Goal: Browse casually: Explore the website without a specific task or goal

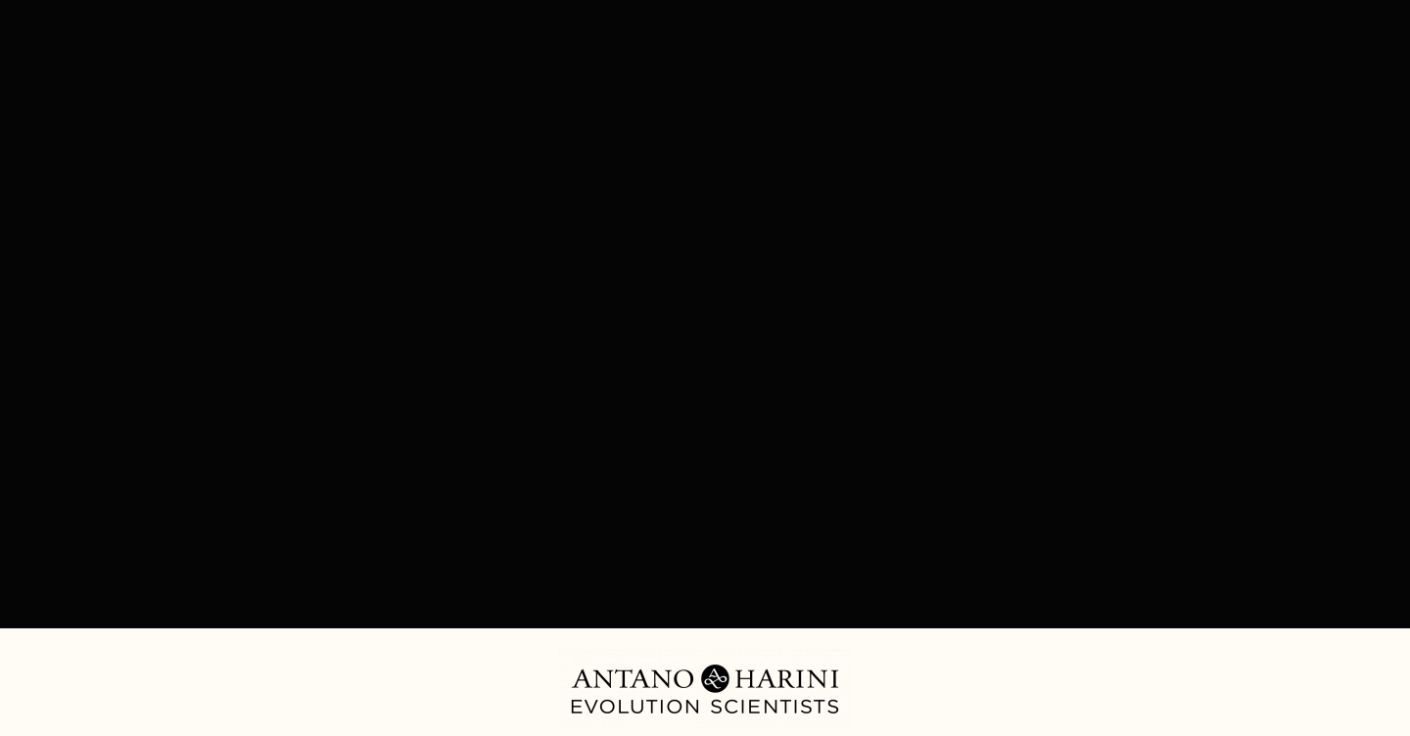
scroll to position [307, 0]
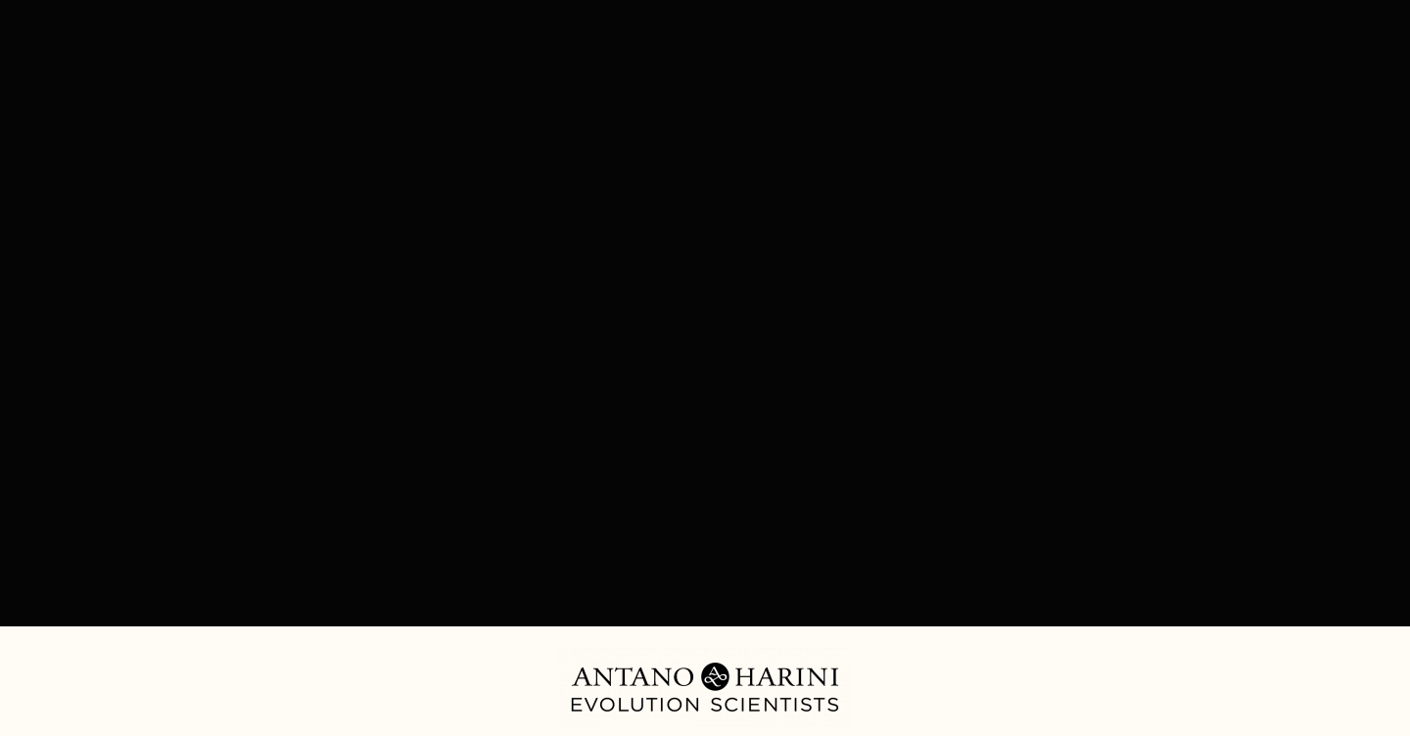
click at [706, 242] on div at bounding box center [705, 260] width 1173 height 660
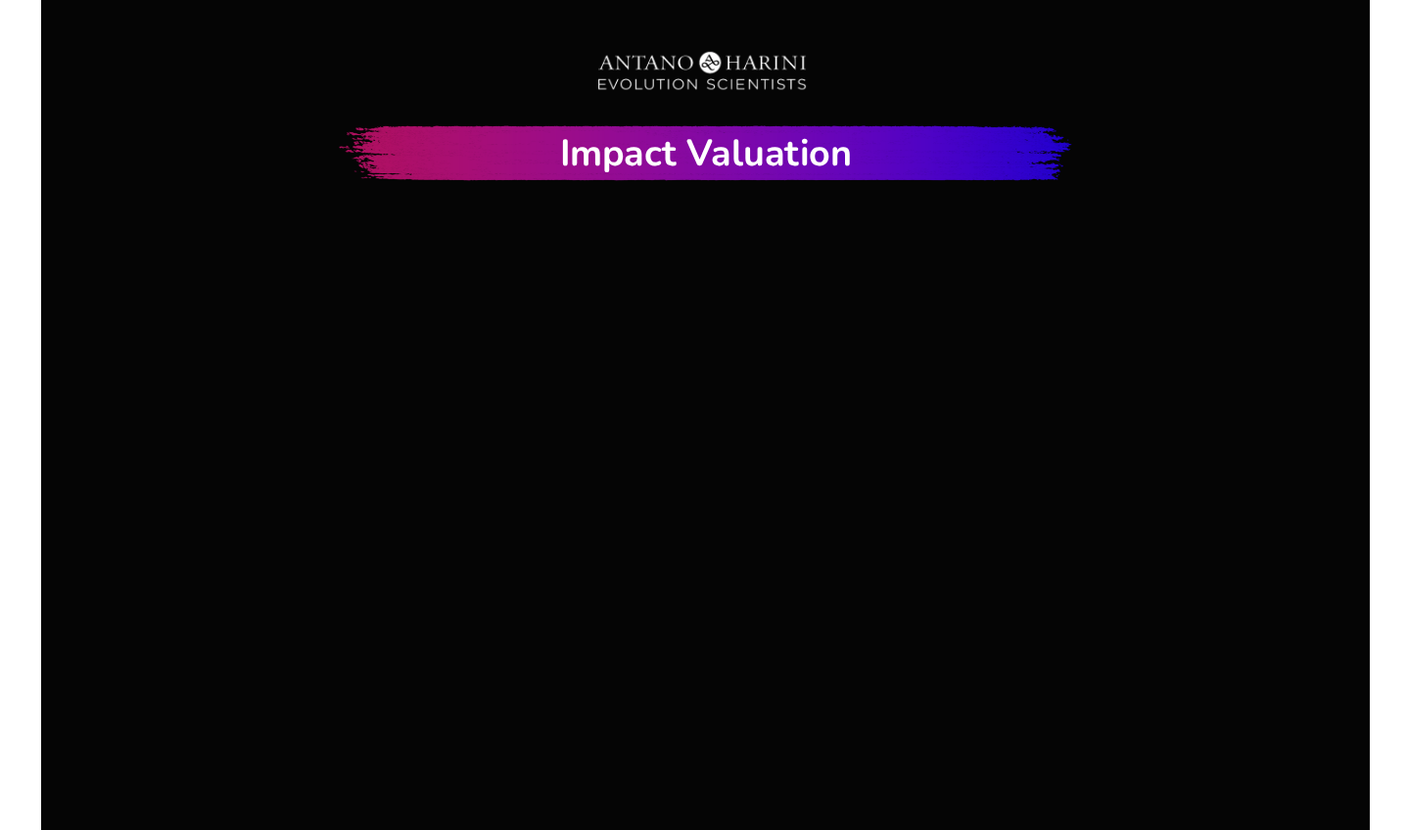
scroll to position [178, 0]
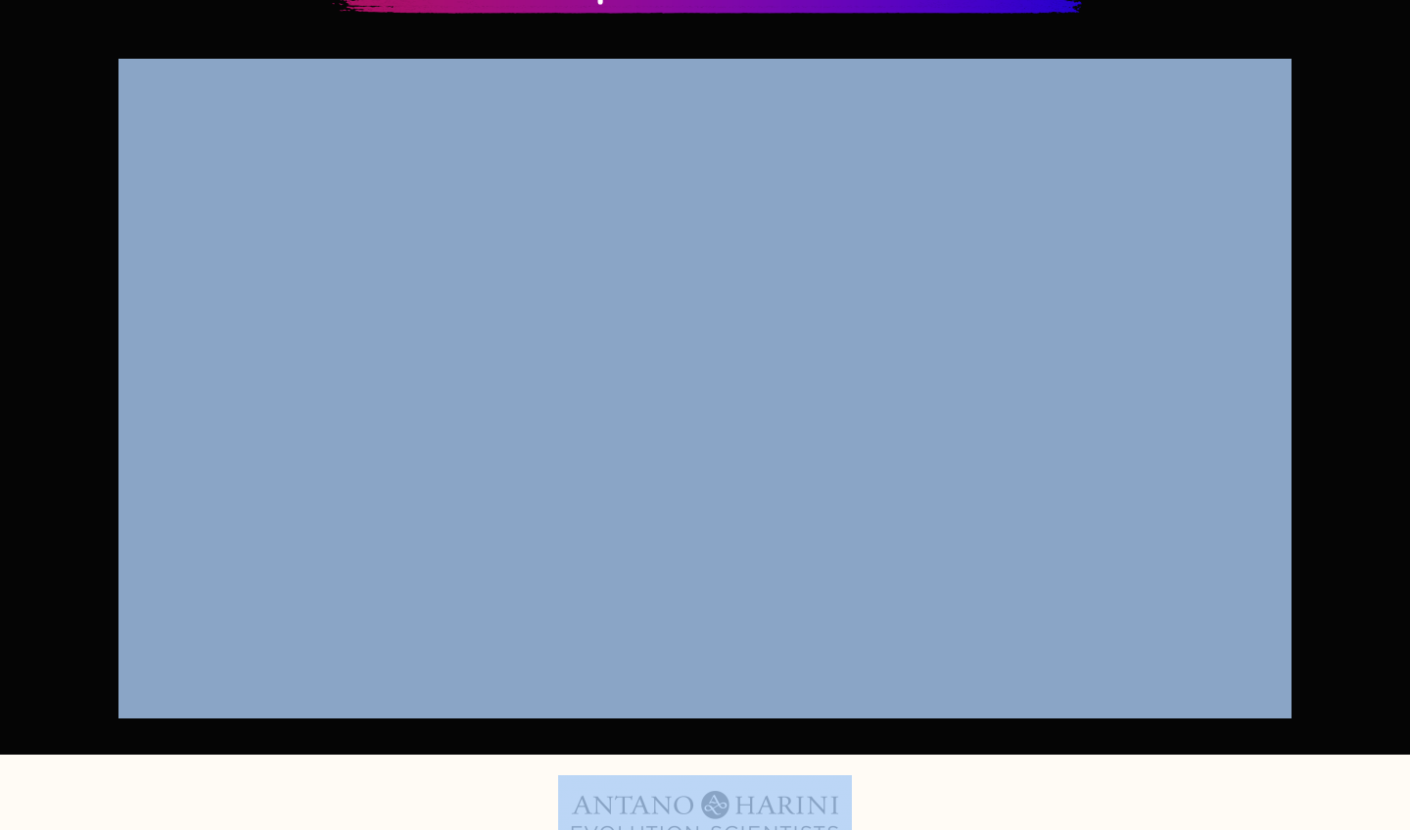
click at [649, 720] on div "Video Tracking Example" at bounding box center [705, 388] width 1175 height 701
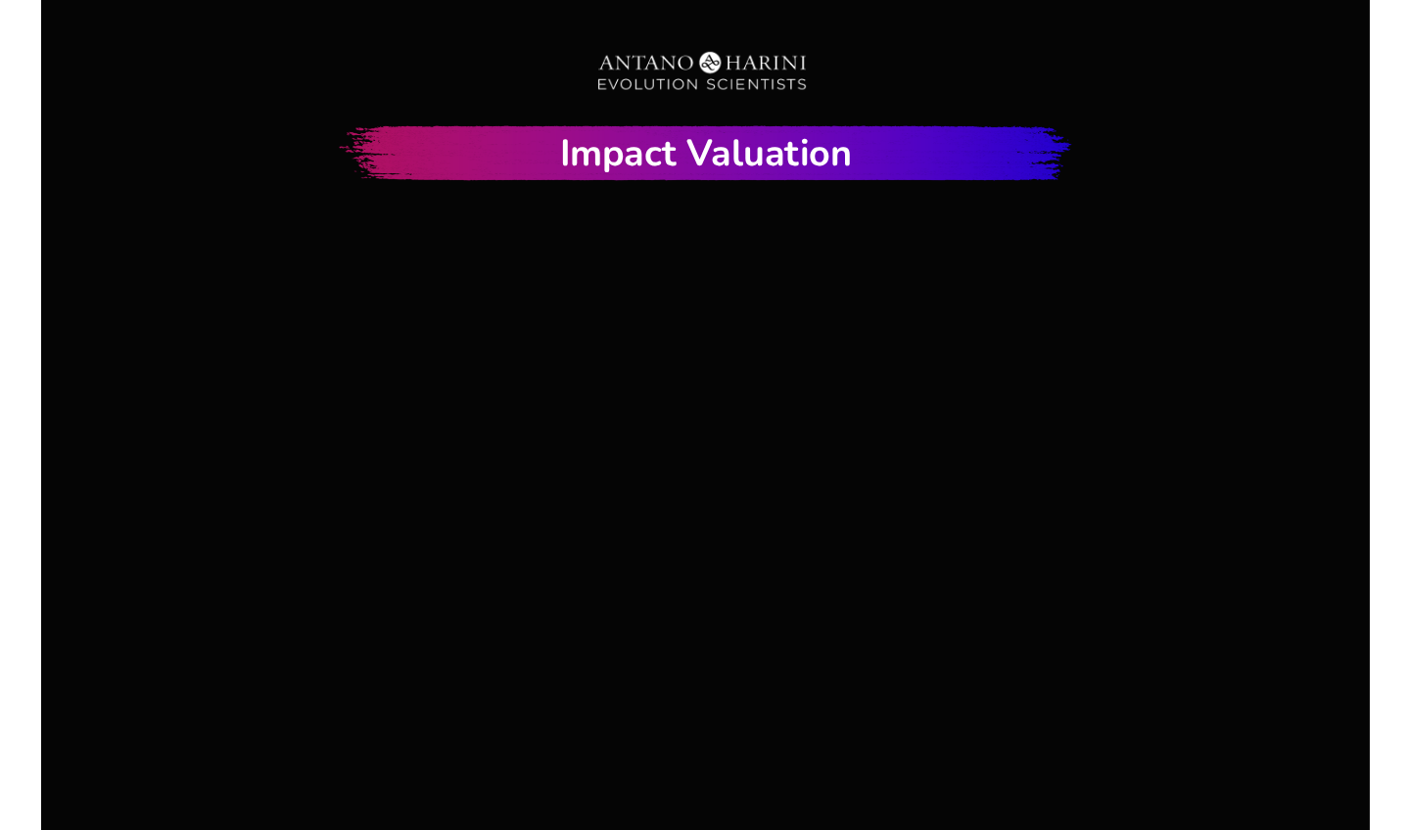
scroll to position [116, 0]
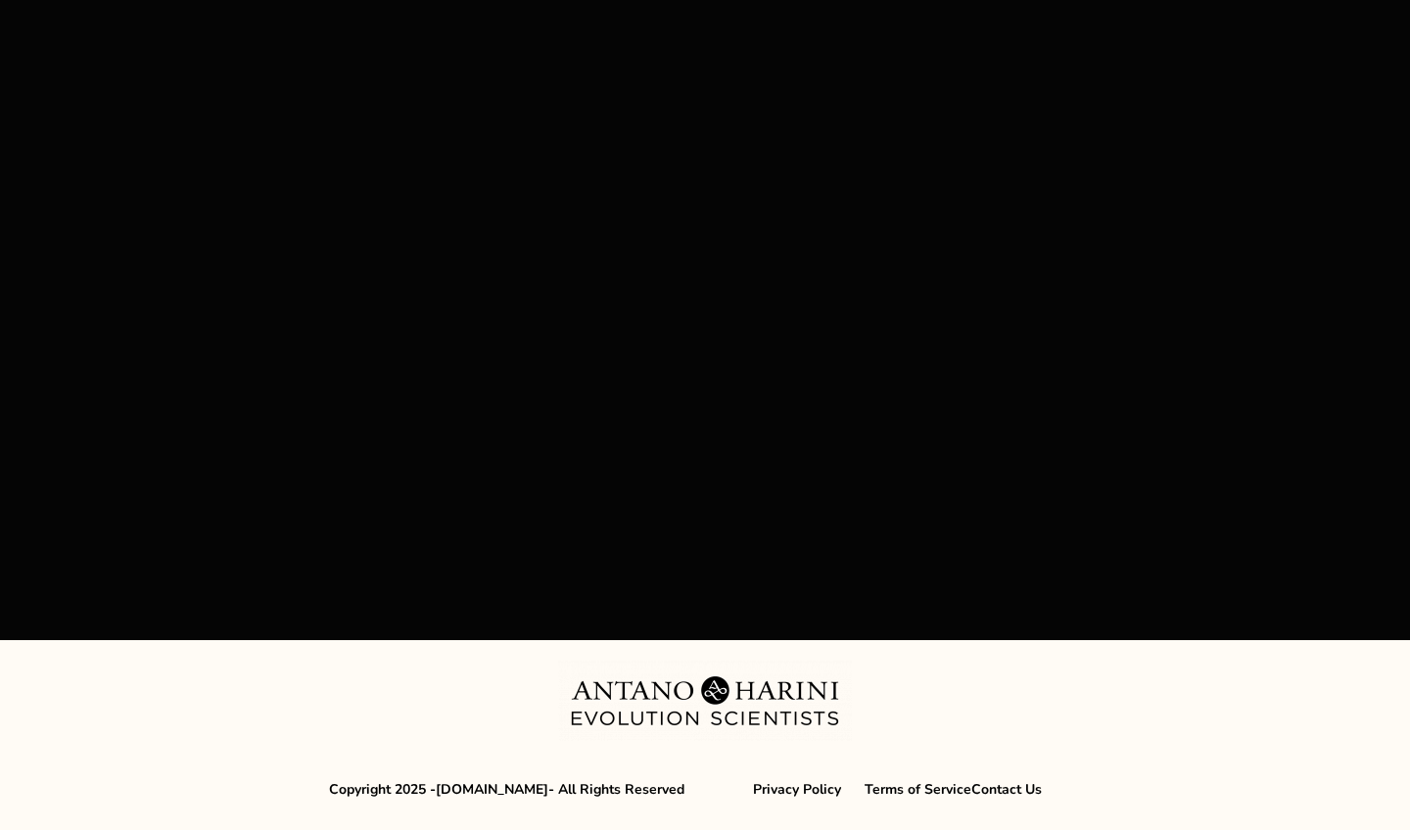
scroll to position [292, 0]
click at [706, 735] on div "Copyright 2025 - [DOMAIN_NAME] - All Rights Reserved Privacy Policy Terms of Se…" at bounding box center [697, 796] width 769 height 69
click at [729, 735] on div "Copyright 2025 - [DOMAIN_NAME] - All Rights Reserved Privacy Policy Terms of Se…" at bounding box center [697, 796] width 769 height 69
drag, startPoint x: 703, startPoint y: 830, endPoint x: 803, endPoint y: 830, distance: 99.9
click at [803, 735] on div "Copyright 2025 - [DOMAIN_NAME] - All Rights Reserved Privacy Policy Terms of Se…" at bounding box center [697, 796] width 769 height 69
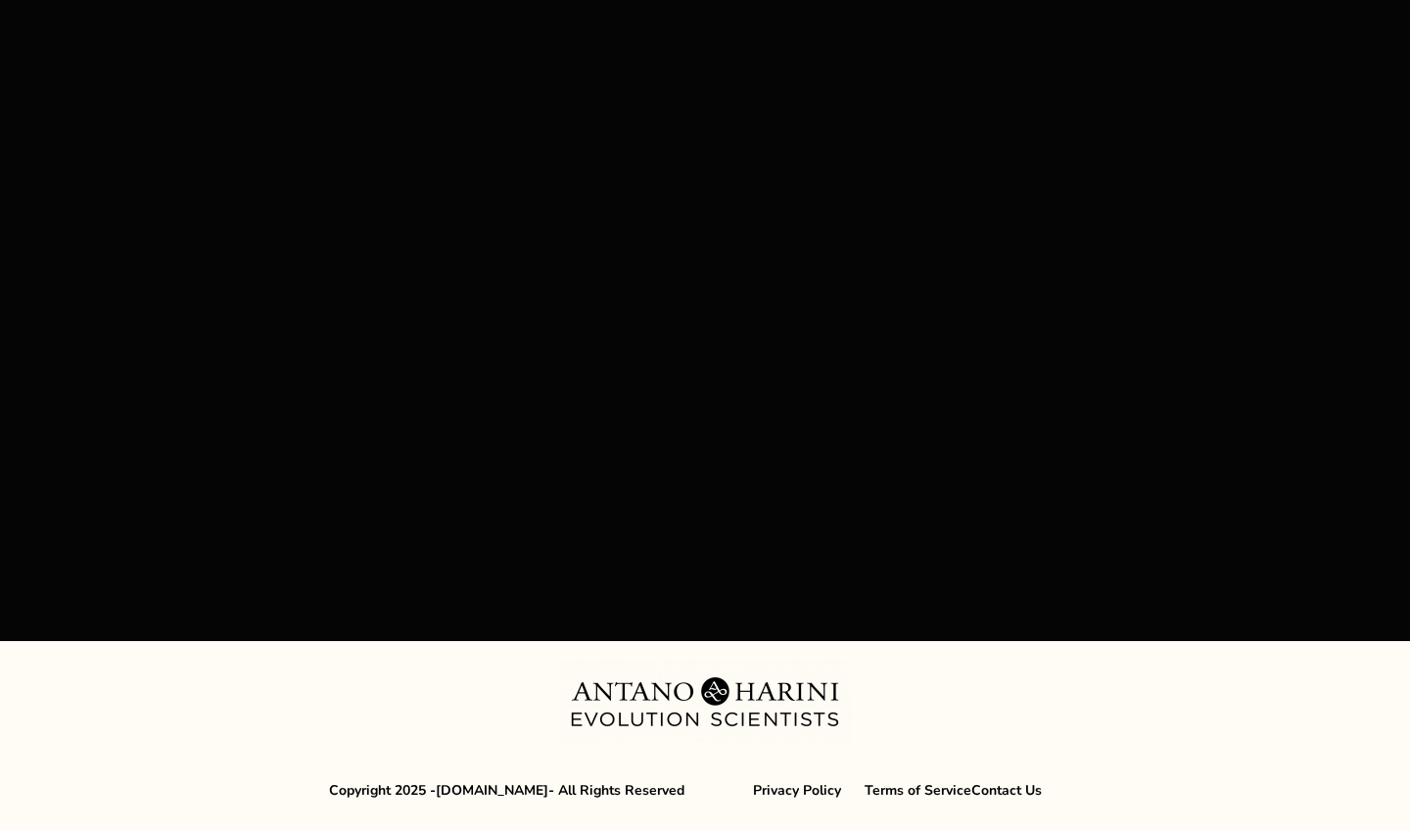
click at [734, 653] on div at bounding box center [705, 736] width 1410 height 190
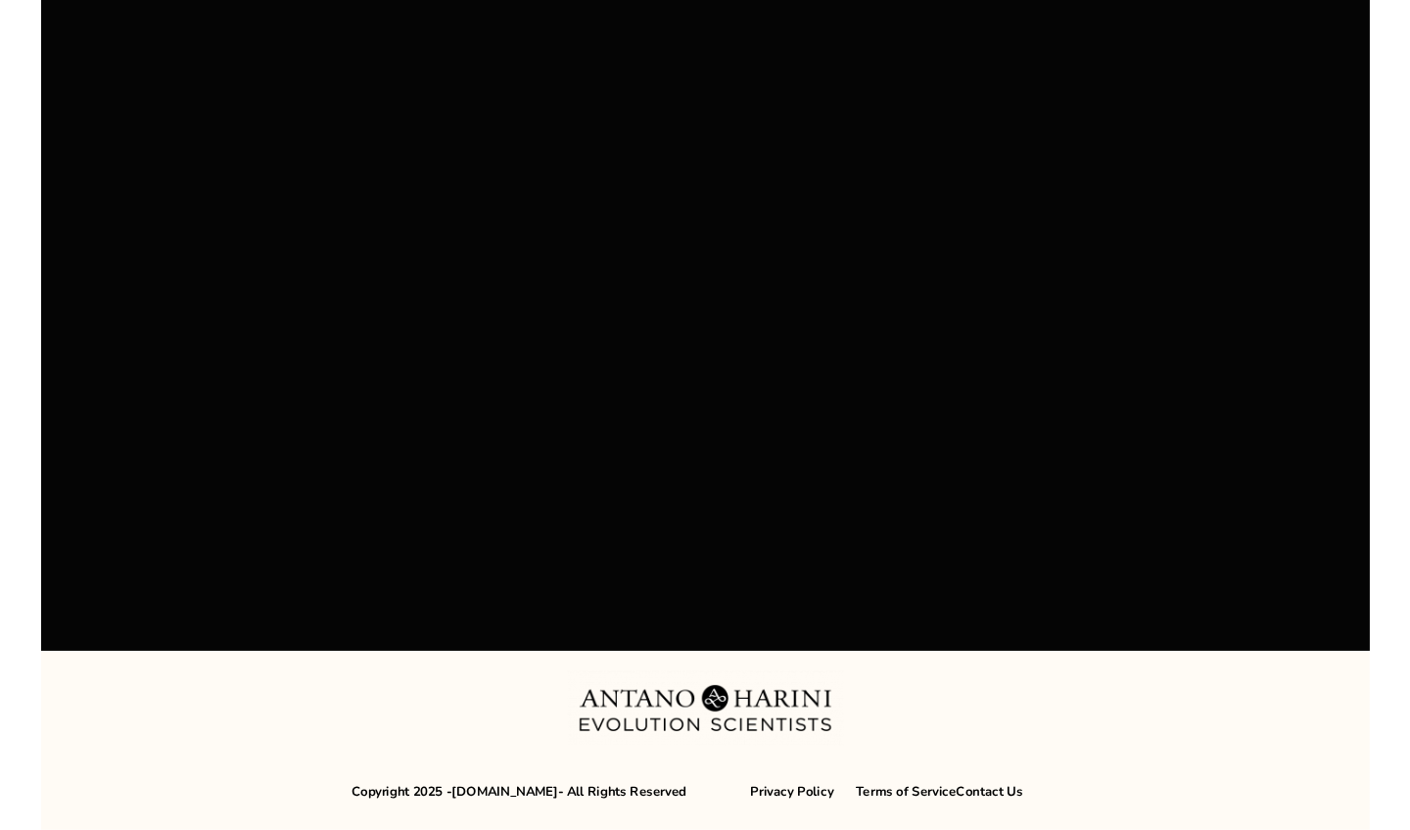
scroll to position [241, 0]
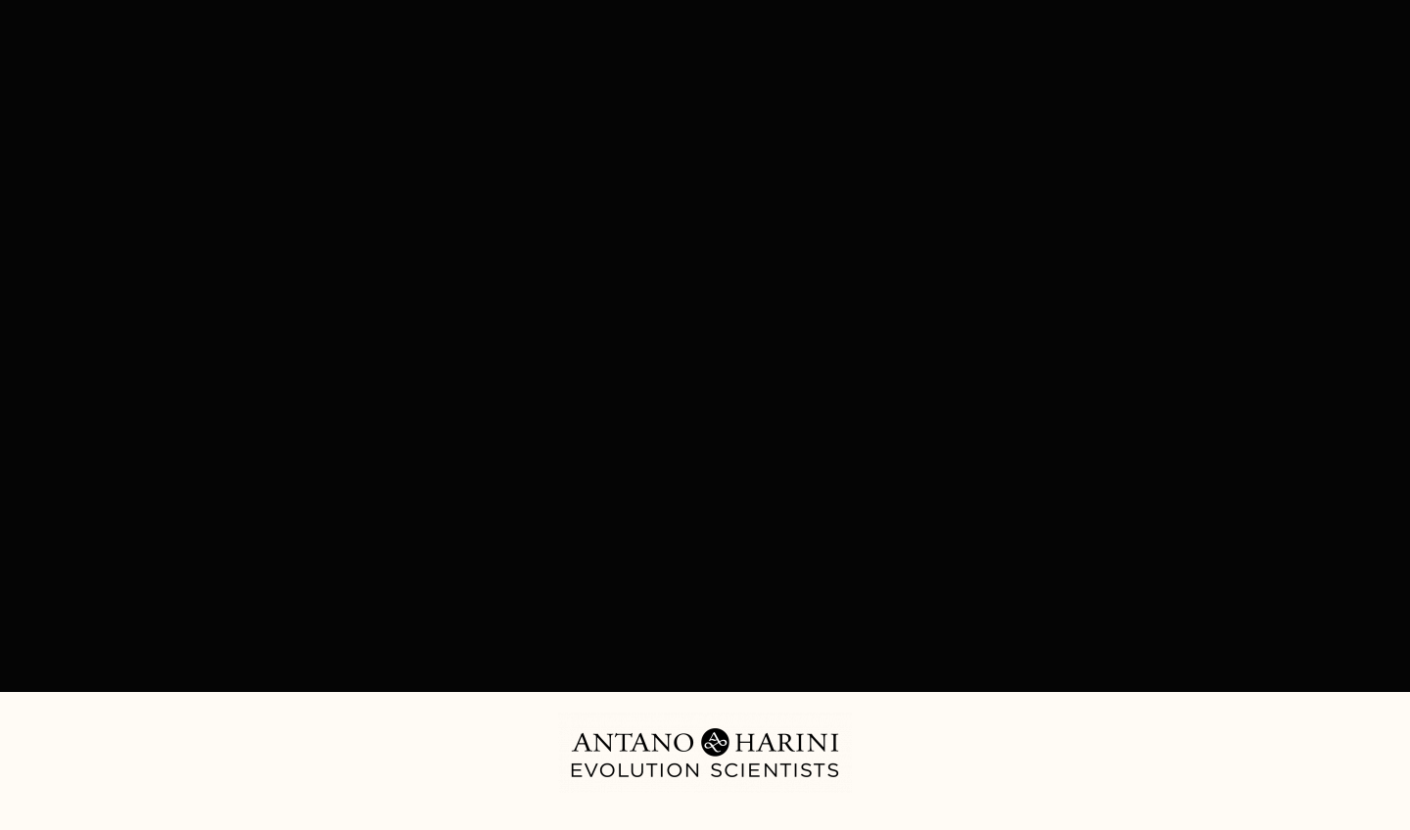
click at [759, 660] on div "Video Tracking Example" at bounding box center [705, 326] width 1175 height 701
click at [316, 660] on div "Video Tracking Example" at bounding box center [705, 326] width 1175 height 701
drag, startPoint x: 853, startPoint y: 807, endPoint x: 944, endPoint y: 798, distance: 91.5
click at [945, 735] on div "Copyright 2025 - [DOMAIN_NAME] - All Rights Reserved Privacy Policy Terms of Se…" at bounding box center [705, 797] width 1408 height 168
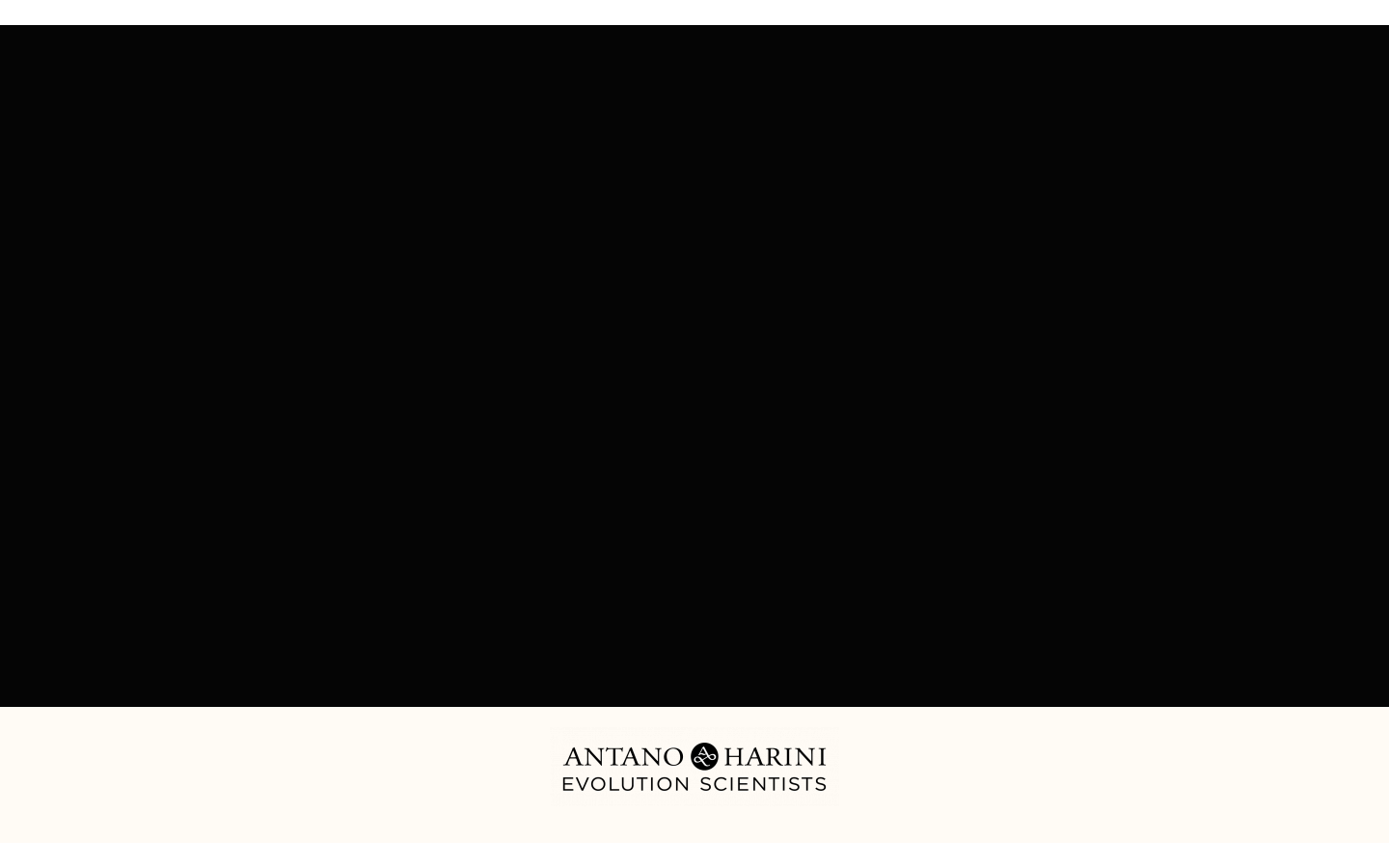
scroll to position [0, 0]
